Goal: Find specific page/section: Find specific page/section

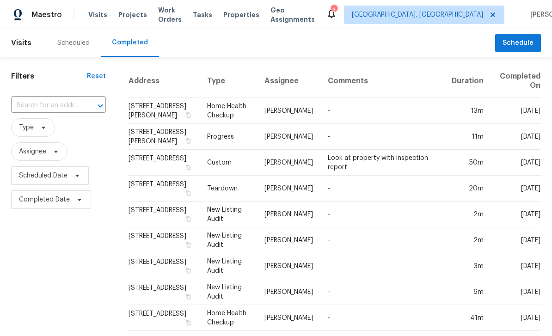
click at [82, 106] on div at bounding box center [94, 105] width 24 height 13
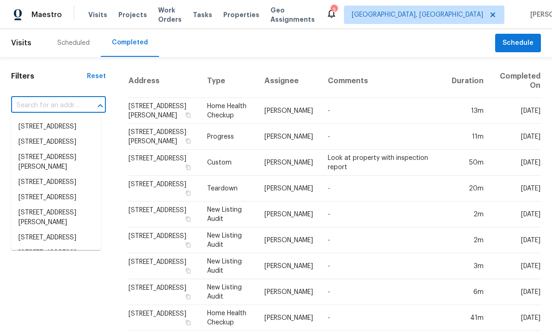
click at [50, 108] on input "text" at bounding box center [45, 105] width 69 height 14
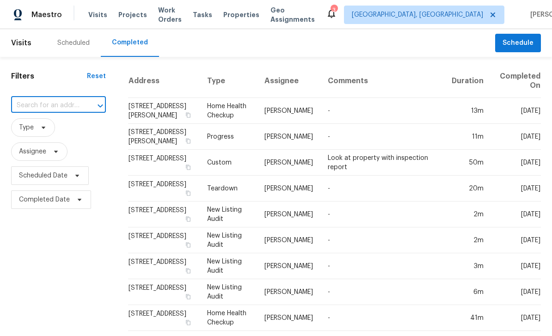
paste input "[STREET_ADDRESS][PERSON_NAME]"
type input "[STREET_ADDRESS][PERSON_NAME]"
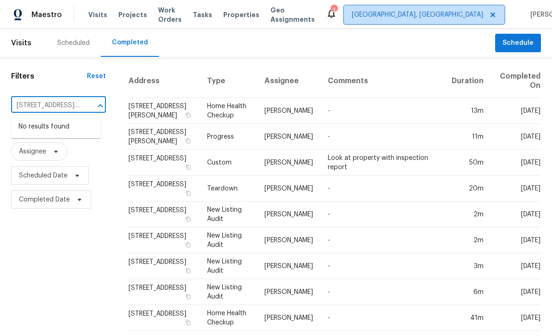
click at [437, 16] on span "[GEOGRAPHIC_DATA], [GEOGRAPHIC_DATA]" at bounding box center [417, 14] width 131 height 9
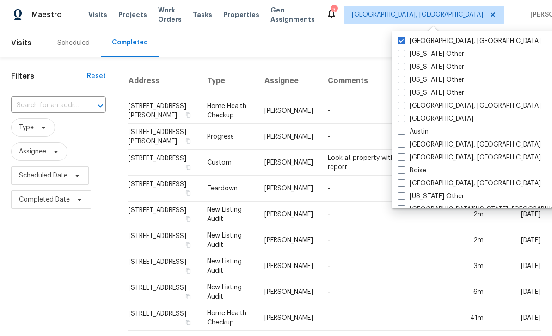
click at [402, 120] on span at bounding box center [400, 118] width 7 height 7
click at [402, 120] on input "[GEOGRAPHIC_DATA]" at bounding box center [400, 117] width 6 height 6
checkbox input "true"
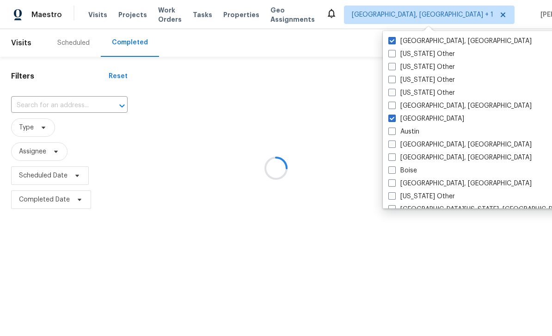
click at [395, 41] on span at bounding box center [391, 40] width 7 height 7
click at [394, 41] on input "[GEOGRAPHIC_DATA], [GEOGRAPHIC_DATA]" at bounding box center [391, 40] width 6 height 6
checkbox input "false"
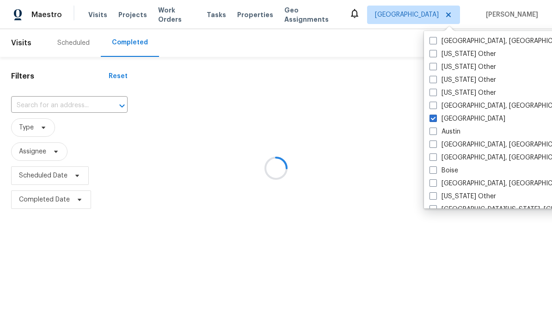
click at [88, 101] on div at bounding box center [276, 168] width 552 height 336
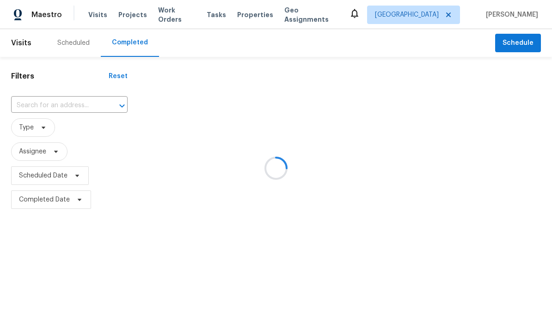
click at [69, 107] on div at bounding box center [276, 168] width 552 height 336
click at [64, 106] on div at bounding box center [276, 168] width 552 height 336
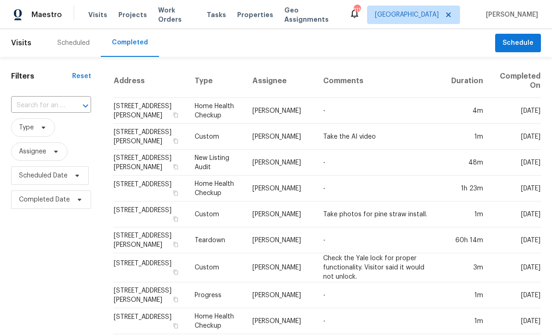
click at [75, 106] on div at bounding box center [79, 105] width 24 height 13
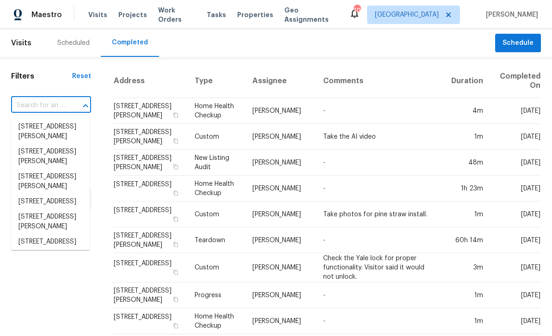
click at [63, 101] on input "text" at bounding box center [38, 105] width 54 height 14
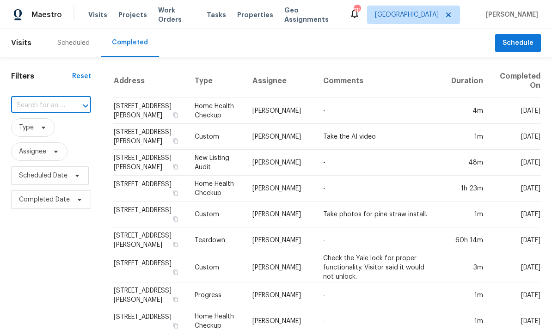
paste input "[STREET_ADDRESS][PERSON_NAME]"
type input "[STREET_ADDRESS][PERSON_NAME]"
click at [72, 129] on li "[STREET_ADDRESS][PERSON_NAME]" at bounding box center [50, 131] width 79 height 25
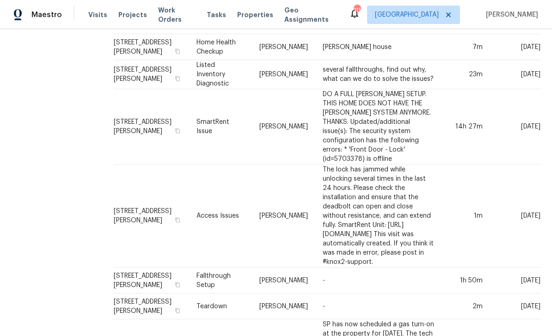
scroll to position [304, 0]
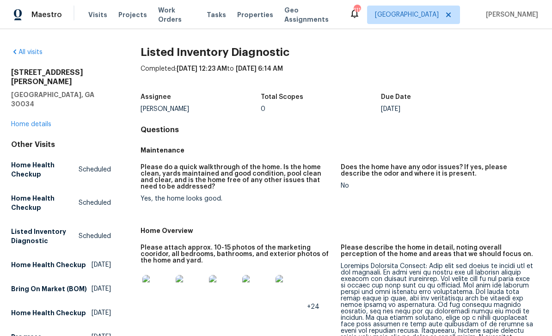
click at [26, 121] on link "Home details" at bounding box center [31, 124] width 40 height 6
